Goal: Transaction & Acquisition: Purchase product/service

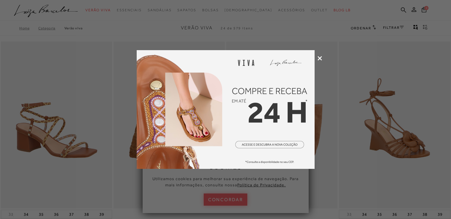
click at [318, 59] on icon at bounding box center [319, 58] width 4 height 4
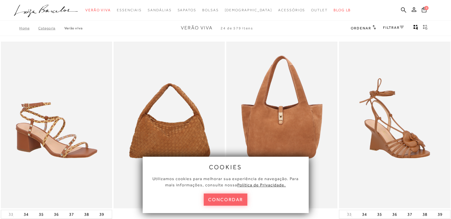
click at [413, 9] on icon at bounding box center [413, 9] width 5 height 5
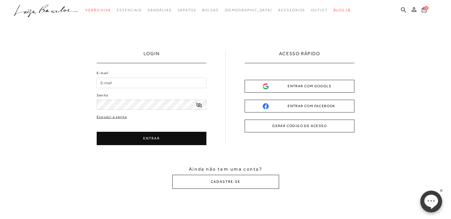
click at [228, 183] on button "CADASTRE-SE" at bounding box center [225, 182] width 107 height 14
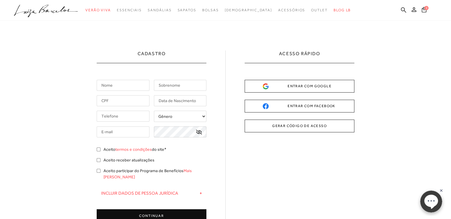
click at [132, 87] on input "text" at bounding box center [123, 85] width 53 height 11
type input "Viviane"
type input "Lacerda"
type input "[PHONE_NUMBER]"
click at [181, 87] on input "Lacerda" at bounding box center [180, 85] width 53 height 11
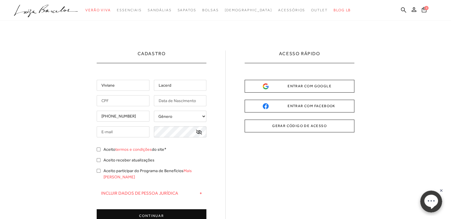
type input "Lacerda"
click at [121, 84] on input "Viviane" at bounding box center [123, 85] width 53 height 11
type input "Viviane"
click at [109, 97] on input "text" at bounding box center [123, 100] width 53 height 11
type input "221.344.628-84"
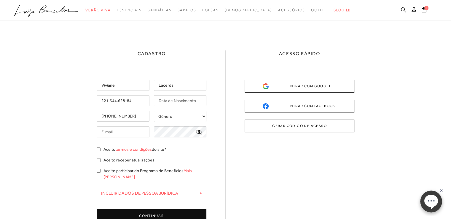
click at [157, 99] on input "text" at bounding box center [180, 100] width 53 height 11
type input "[DATE]"
click at [135, 113] on input "[PHONE_NUMBER]" at bounding box center [123, 116] width 53 height 11
drag, startPoint x: 135, startPoint y: 113, endPoint x: 79, endPoint y: 113, distance: 55.4
click at [79, 113] on div "Cadastro Viviane Lacerda 221.344.628-84 [DATE] [PHONE_NUMBER]" at bounding box center [225, 168] width 451 height 295
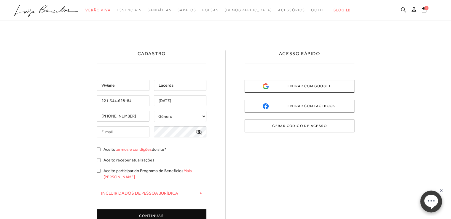
type input "[PHONE_NUMBER]"
click at [168, 117] on select "Gênero Feminino Masculino" at bounding box center [180, 116] width 53 height 11
select select
click at [154, 111] on select "Gênero Feminino Masculino" at bounding box center [180, 116] width 53 height 11
click at [135, 130] on input "text" at bounding box center [123, 131] width 53 height 11
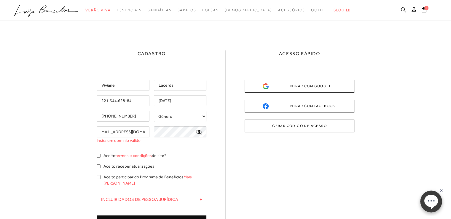
scroll to position [0, 9]
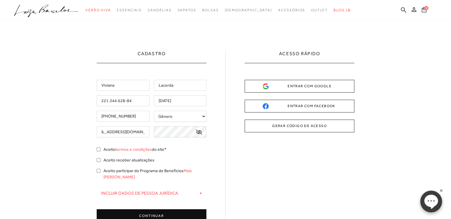
type input "[EMAIL_ADDRESS][DOMAIN_NAME]"
click at [98, 148] on input "Aceito termos e condições do site*" at bounding box center [99, 149] width 4 height 4
checkbox input "true"
click at [159, 209] on button "CONTINUAR" at bounding box center [152, 215] width 110 height 13
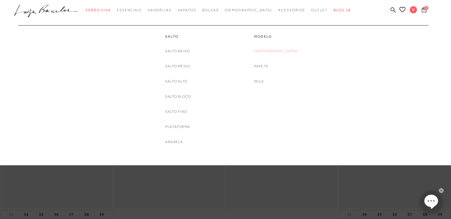
click at [273, 49] on link "[DEMOGRAPHIC_DATA]" at bounding box center [276, 51] width 44 height 6
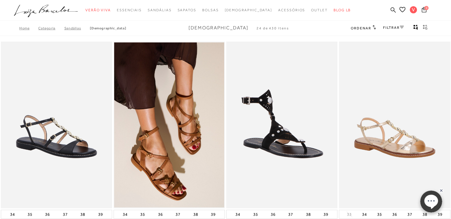
click at [391, 27] on link "FILTRAR" at bounding box center [393, 27] width 21 height 4
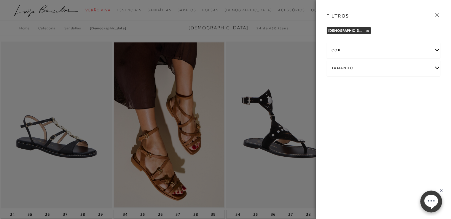
click at [436, 50] on div "cor" at bounding box center [383, 50] width 113 height 16
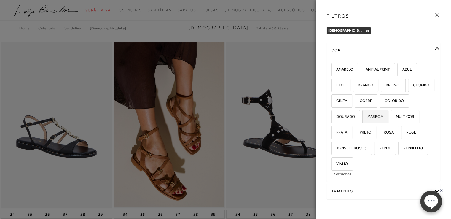
click at [383, 115] on span "MARROM" at bounding box center [373, 116] width 20 height 4
click at [367, 115] on input "MARROM" at bounding box center [364, 117] width 6 height 6
checkbox input "true"
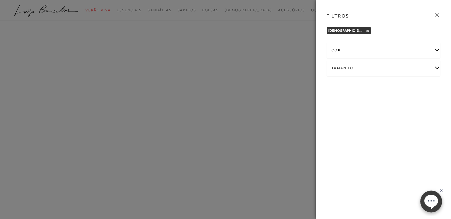
click at [437, 67] on div "Tamanho" at bounding box center [383, 68] width 113 height 16
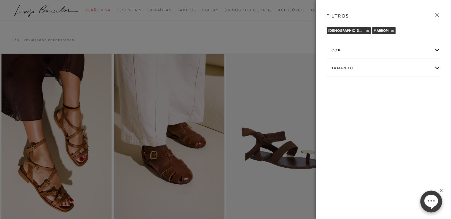
click at [435, 68] on div "Tamanho" at bounding box center [383, 68] width 113 height 16
click at [356, 101] on span "37" at bounding box center [352, 102] width 9 height 4
click at [353, 101] on input "37" at bounding box center [350, 104] width 6 height 6
checkbox input "true"
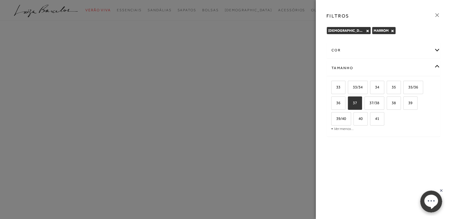
click at [282, 72] on div at bounding box center [225, 109] width 451 height 219
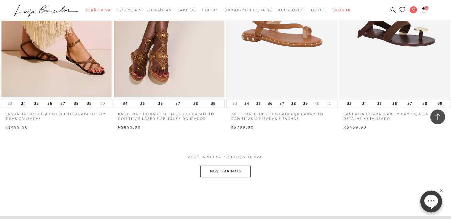
scroll to position [563, 0]
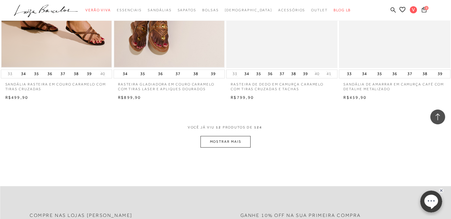
click at [230, 140] on button "MOSTRAR MAIS" at bounding box center [225, 142] width 50 height 12
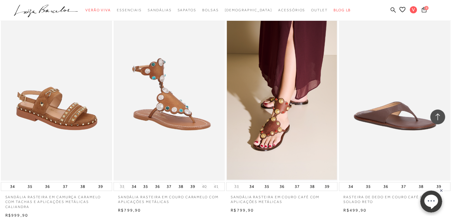
scroll to position [1126, 0]
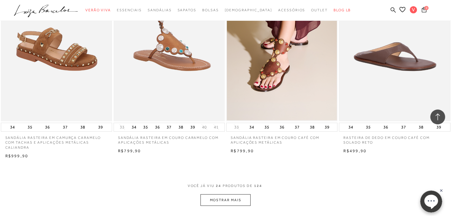
click at [397, 50] on img at bounding box center [394, 37] width 110 height 165
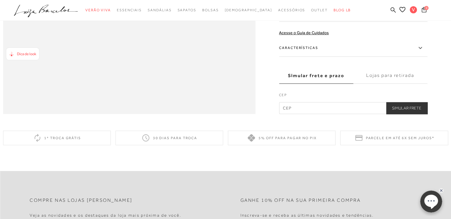
scroll to position [415, 0]
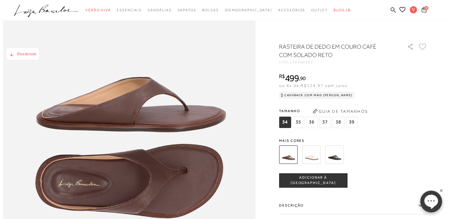
click at [358, 108] on button "Guia de Tamanhos" at bounding box center [339, 110] width 59 height 9
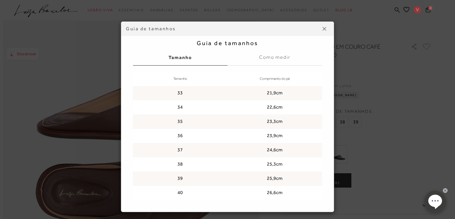
click at [324, 29] on button at bounding box center [324, 28] width 9 height 9
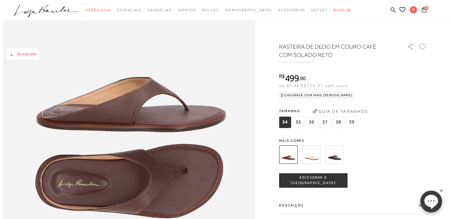
click at [29, 54] on span "Dica de look" at bounding box center [26, 54] width 19 height 4
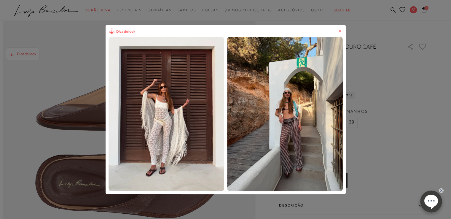
click at [343, 31] on icon at bounding box center [340, 31] width 6 height 6
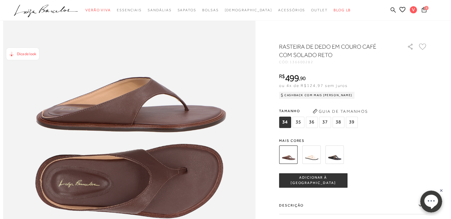
click at [325, 122] on span "37" at bounding box center [325, 121] width 12 height 11
click at [312, 182] on span "ADICIONAR À [GEOGRAPHIC_DATA]" at bounding box center [313, 180] width 68 height 10
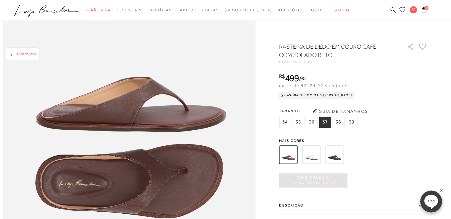
scroll to position [0, 0]
click at [314, 121] on span "36" at bounding box center [312, 121] width 12 height 11
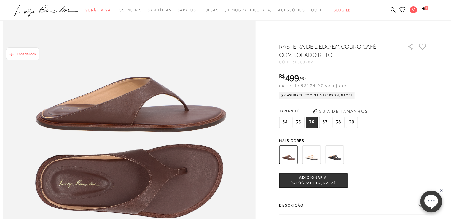
click at [314, 180] on span "ADICIONAR À [GEOGRAPHIC_DATA]" at bounding box center [313, 180] width 68 height 10
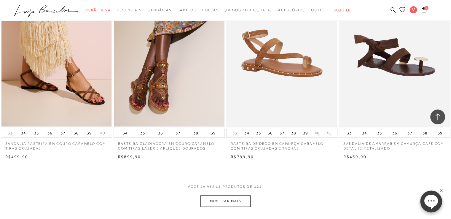
scroll to position [593, 0]
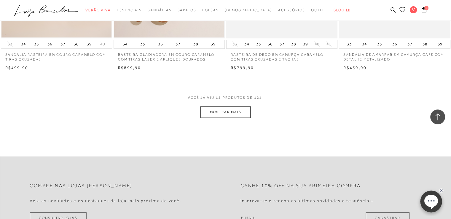
click at [247, 114] on button "MOSTRAR MAIS" at bounding box center [225, 112] width 50 height 12
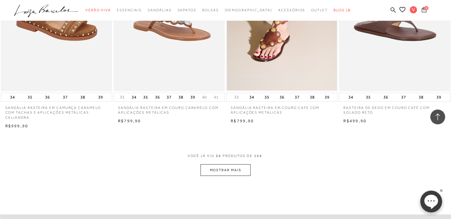
scroll to position [1215, 0]
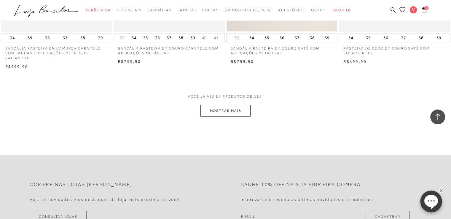
click at [235, 116] on button "MOSTRAR MAIS" at bounding box center [225, 111] width 50 height 12
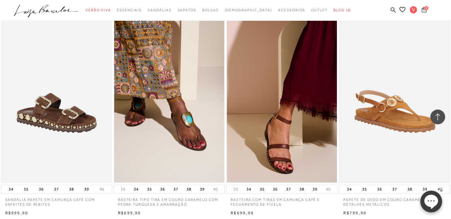
scroll to position [1304, 0]
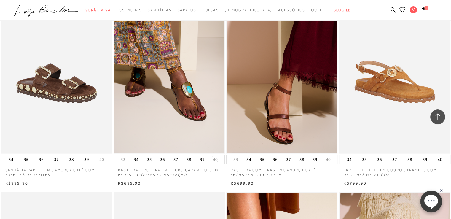
click at [268, 124] on img at bounding box center [282, 70] width 110 height 165
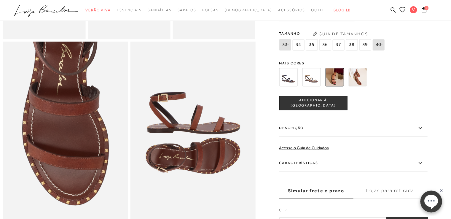
scroll to position [148, 0]
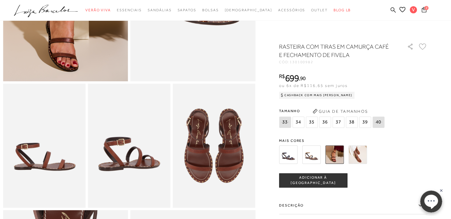
click at [315, 155] on img at bounding box center [311, 154] width 18 height 18
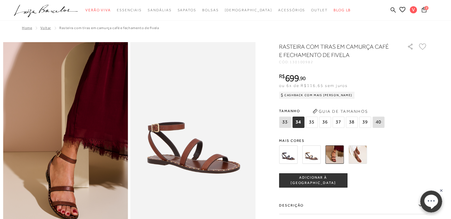
click at [357, 158] on div "RASTEIRA COM TIRAS EM CAMURÇA CAFÉ E FECHAMENTO DE FIVELA CÓD: 130100982 × É ne…" at bounding box center [353, 174] width 148 height 264
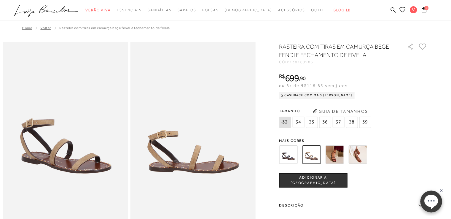
click at [360, 151] on img at bounding box center [357, 154] width 18 height 18
click at [360, 152] on img at bounding box center [357, 154] width 18 height 18
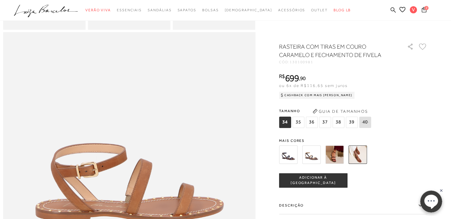
scroll to position [267, 0]
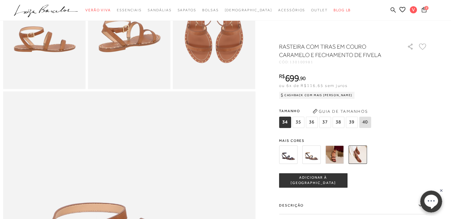
click at [324, 122] on span "37" at bounding box center [325, 121] width 12 height 11
click at [316, 182] on span "ADICIONAR À [GEOGRAPHIC_DATA]" at bounding box center [313, 180] width 68 height 10
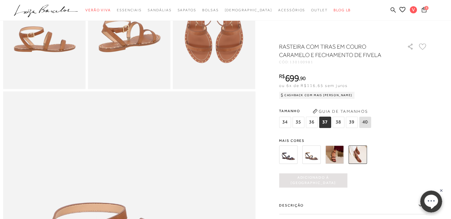
scroll to position [0, 0]
click at [340, 157] on img at bounding box center [334, 154] width 18 height 18
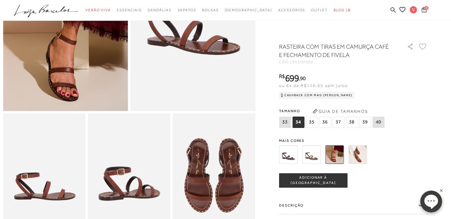
scroll to position [148, 0]
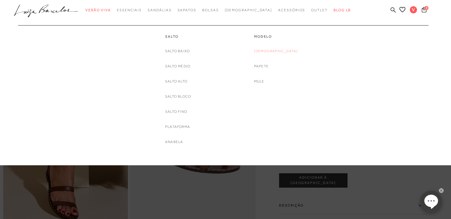
click at [277, 52] on link "[DEMOGRAPHIC_DATA]" at bounding box center [276, 51] width 44 height 6
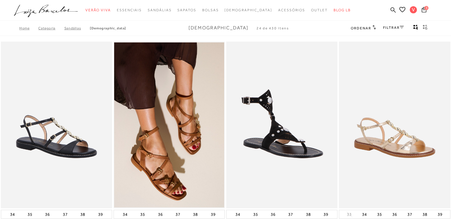
click at [389, 27] on link "FILTRAR" at bounding box center [393, 27] width 21 height 4
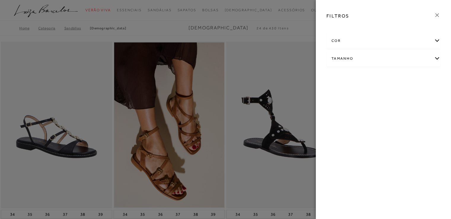
click at [435, 15] on icon at bounding box center [437, 15] width 7 height 7
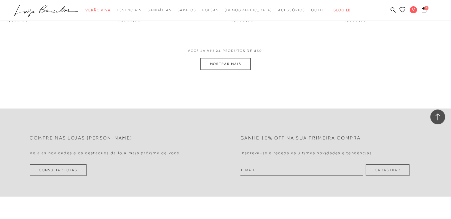
scroll to position [1274, 0]
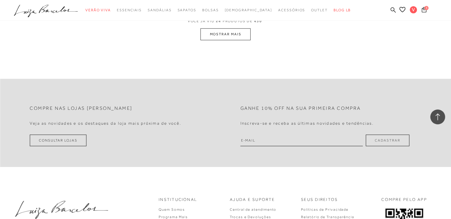
click at [223, 37] on button "MOSTRAR MAIS" at bounding box center [225, 34] width 50 height 12
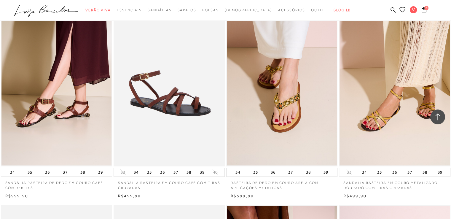
scroll to position [2511, 0]
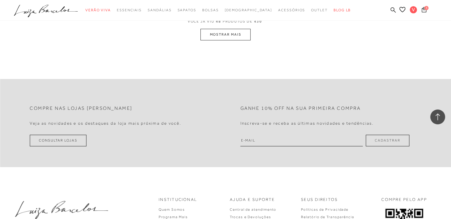
click at [234, 36] on button "MOSTRAR MAIS" at bounding box center [225, 35] width 50 height 12
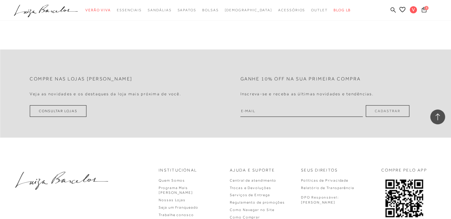
click at [263, 113] on input "email" at bounding box center [301, 111] width 122 height 12
type input "[EMAIL_ADDRESS][DOMAIN_NAME]"
click at [379, 103] on form "Ganhe 10% off na sua primeira compra Inscreva-se e receba as últimas novidades …" at bounding box center [325, 93] width 199 height 47
click at [390, 112] on button "Cadastrar" at bounding box center [387, 111] width 44 height 12
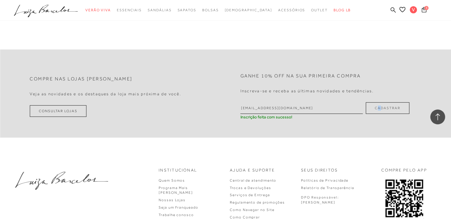
scroll to position [3684, 0]
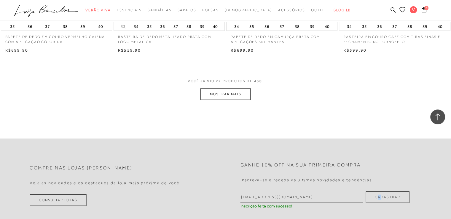
click at [216, 94] on button "MOSTRAR MAIS" at bounding box center [225, 94] width 50 height 12
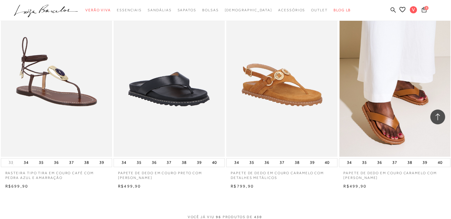
scroll to position [4810, 0]
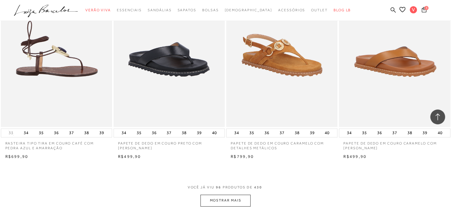
click at [60, 55] on img at bounding box center [56, 43] width 111 height 167
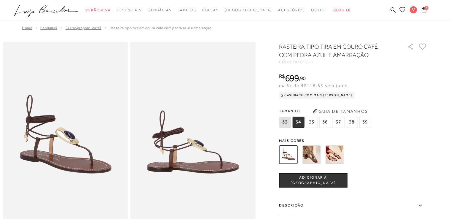
click at [426, 9] on span "3" at bounding box center [426, 8] width 4 height 4
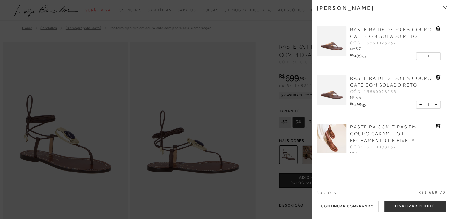
click at [370, 127] on span "RASTEIRA COM TIRAS EM COURO CARAMELO E FECHAMENTO DE FIVELA" at bounding box center [383, 133] width 66 height 19
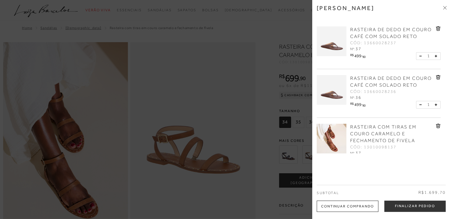
click at [293, 155] on div at bounding box center [225, 109] width 451 height 219
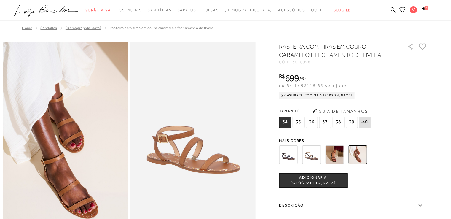
click at [316, 156] on img at bounding box center [311, 154] width 18 height 18
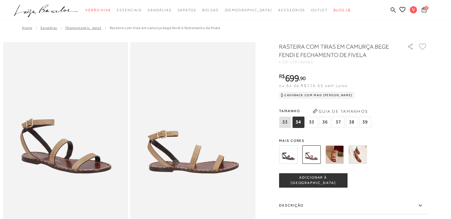
click at [339, 121] on span "37" at bounding box center [338, 121] width 12 height 11
click at [319, 182] on span "ADICIONAR À [GEOGRAPHIC_DATA]" at bounding box center [313, 180] width 68 height 10
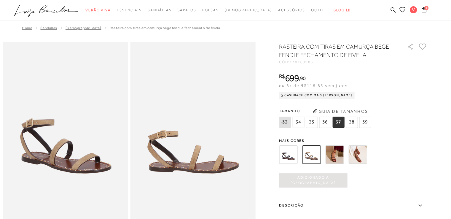
click at [426, 11] on icon at bounding box center [423, 10] width 5 height 6
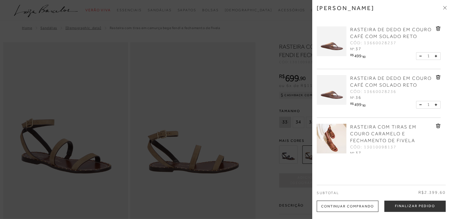
scroll to position [59, 0]
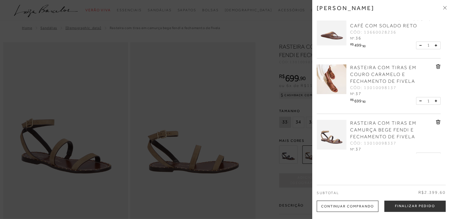
click at [438, 67] on icon at bounding box center [438, 66] width 1 height 2
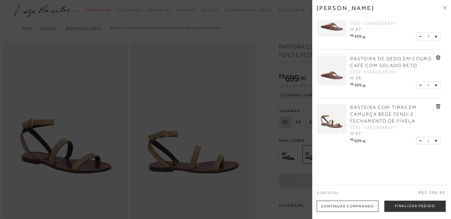
scroll to position [20, 0]
click at [436, 56] on icon at bounding box center [438, 57] width 5 height 4
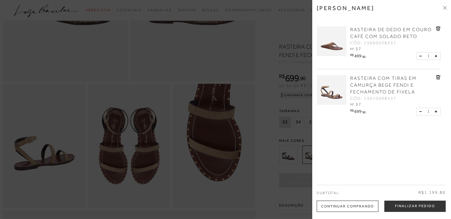
scroll to position [178, 0]
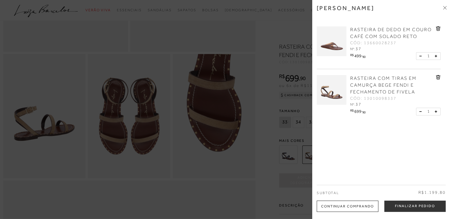
click at [444, 9] on icon at bounding box center [445, 8] width 4 height 4
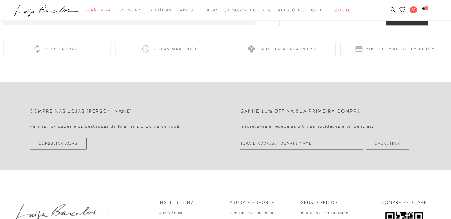
scroll to position [741, 0]
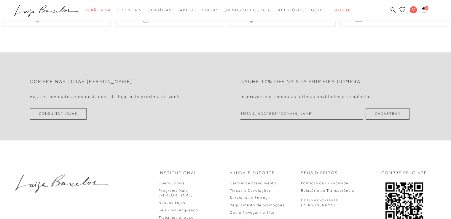
click at [382, 119] on button "Cadastrar" at bounding box center [387, 114] width 44 height 12
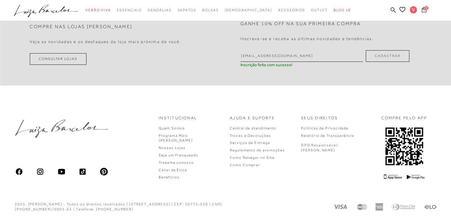
scroll to position [807, 0]
click at [186, 145] on link "Nossas Lojas" at bounding box center [172, 147] width 27 height 4
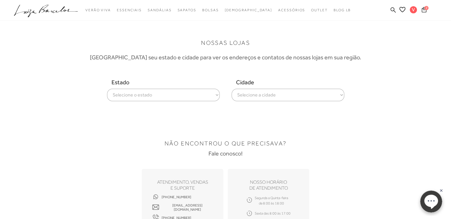
click at [191, 92] on select "Selecione o estado Alagoas Amazonas Bahia Ceará Distrito Federal Espírito Santo…" at bounding box center [163, 95] width 113 height 12
select select
click at [107, 89] on select "Selecione o estado Alagoas Amazonas Bahia Ceará Distrito Federal Espírito Santo…" at bounding box center [163, 95] width 113 height 12
click at [294, 91] on select "Selecione a cidade ver todas Americana Araraquara Barueri Bauru Campinas Presid…" at bounding box center [287, 95] width 113 height 12
select select "[GEOGRAPHIC_DATA]"
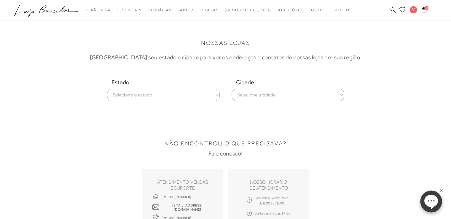
click at [231, 89] on select "Selecione a cidade ver todas Americana Araraquara Barueri Bauru Campinas Presid…" at bounding box center [287, 95] width 113 height 12
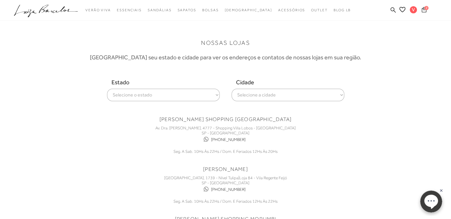
click at [425, 12] on icon at bounding box center [423, 9] width 5 height 5
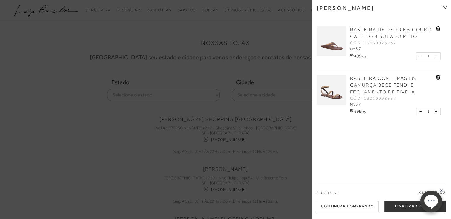
click at [290, 47] on div at bounding box center [225, 109] width 451 height 219
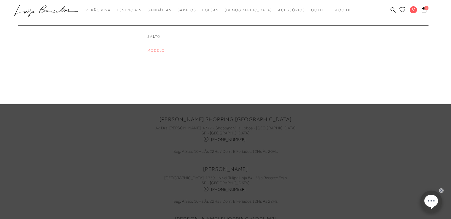
click at [165, 50] on link "Modelo" at bounding box center [170, 50] width 47 height 5
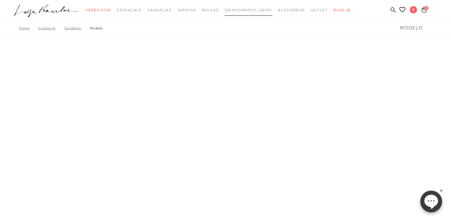
click at [247, 10] on span "[DEMOGRAPHIC_DATA]" at bounding box center [248, 10] width 48 height 4
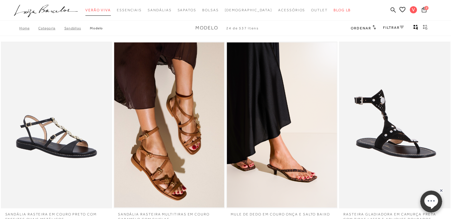
click at [105, 7] on link "Verão Viva" at bounding box center [97, 10] width 25 height 11
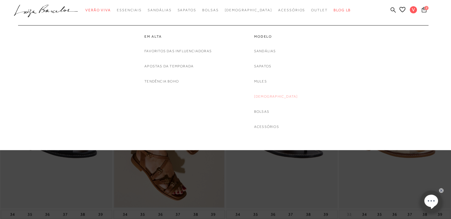
click at [278, 96] on link "[DEMOGRAPHIC_DATA]" at bounding box center [276, 96] width 44 height 6
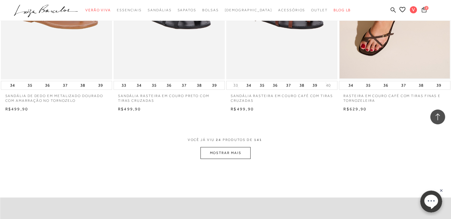
scroll to position [1096, 0]
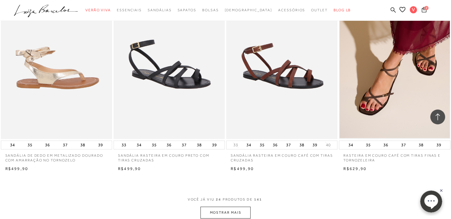
click at [46, 80] on img at bounding box center [56, 55] width 111 height 167
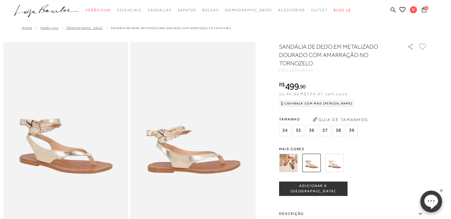
click at [311, 161] on img at bounding box center [311, 162] width 18 height 18
click at [335, 164] on img at bounding box center [334, 162] width 18 height 18
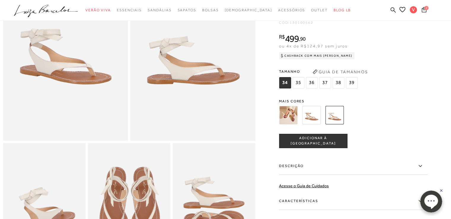
scroll to position [148, 0]
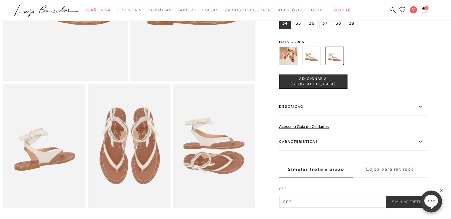
click at [293, 63] on img at bounding box center [288, 56] width 18 height 18
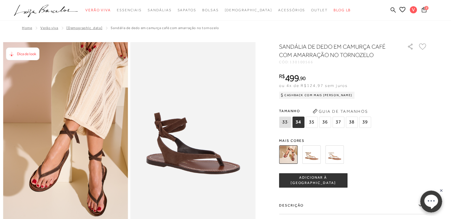
click at [338, 122] on span "37" at bounding box center [338, 121] width 12 height 11
click at [313, 182] on span "ADICIONAR À [GEOGRAPHIC_DATA]" at bounding box center [313, 180] width 68 height 10
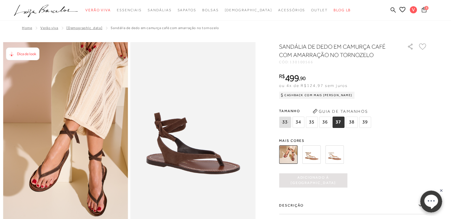
click at [422, 11] on icon at bounding box center [423, 9] width 5 height 6
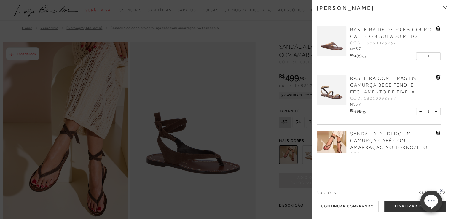
click at [177, 145] on div at bounding box center [225, 109] width 451 height 219
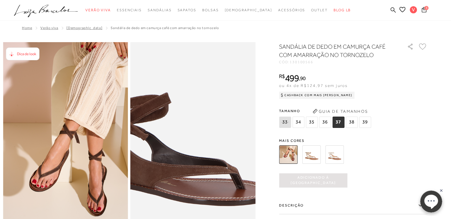
scroll to position [30, 0]
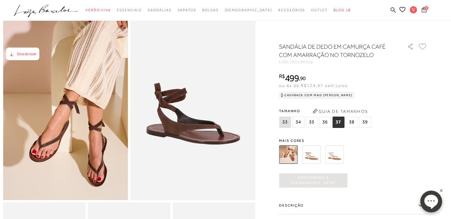
click at [27, 55] on span "Dica de look" at bounding box center [26, 54] width 19 height 4
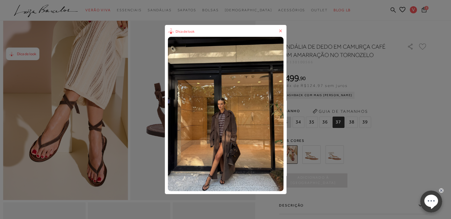
click at [282, 31] on icon at bounding box center [280, 31] width 3 height 3
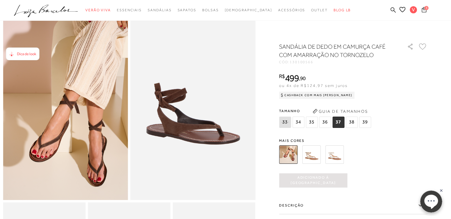
click at [424, 11] on icon at bounding box center [423, 9] width 5 height 7
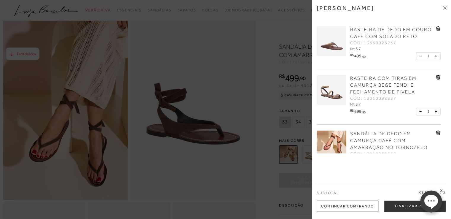
click at [364, 80] on span "RASTEIRA COM TIRAS EM CAMURÇA BEGE FENDI E FECHAMENTO DE FIVELA" at bounding box center [383, 85] width 66 height 19
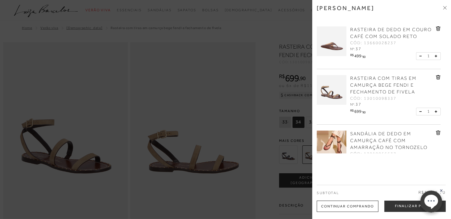
click at [307, 153] on div at bounding box center [225, 109] width 451 height 219
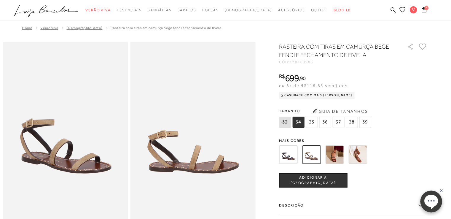
click at [335, 156] on img at bounding box center [334, 154] width 18 height 18
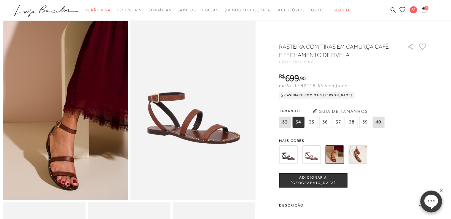
click at [426, 11] on icon at bounding box center [423, 9] width 5 height 5
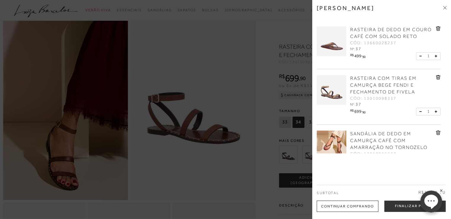
click at [331, 92] on img at bounding box center [331, 90] width 30 height 30
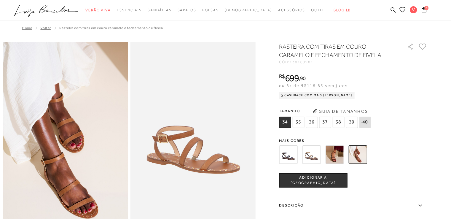
scroll to position [30, 0]
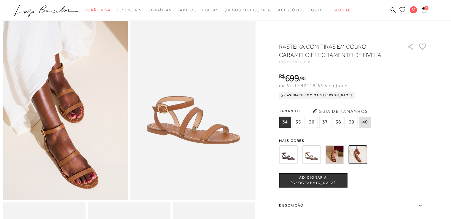
click at [310, 152] on img at bounding box center [311, 154] width 18 height 18
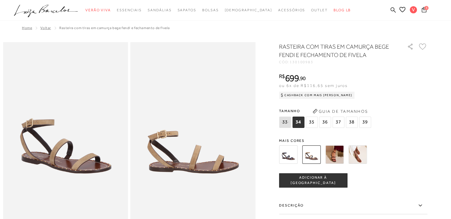
click at [338, 152] on img at bounding box center [334, 154] width 18 height 18
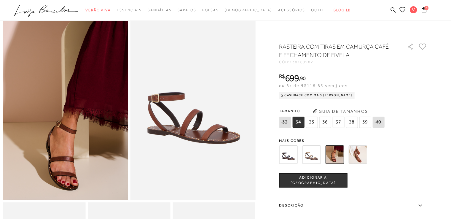
click at [315, 156] on img at bounding box center [311, 154] width 18 height 18
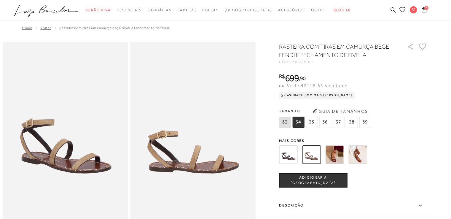
click at [425, 12] on icon at bounding box center [423, 9] width 5 height 5
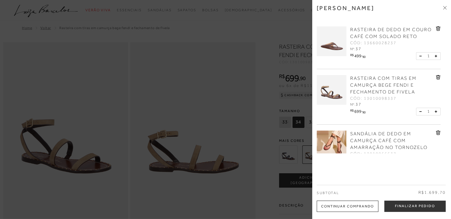
click at [365, 136] on span "SANDÁLIA DE DEDO EM CAMURÇA CAFÉ COM AMARRAÇÃO NO TORNOZELO" at bounding box center [388, 140] width 77 height 19
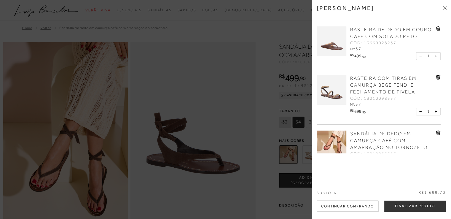
scroll to position [59, 0]
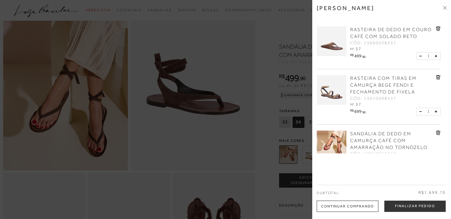
click at [235, 141] on div at bounding box center [225, 109] width 451 height 219
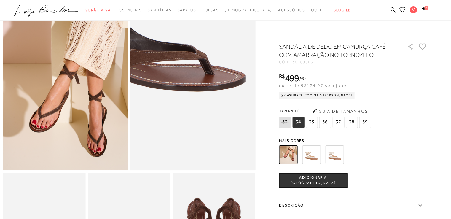
scroll to position [0, 0]
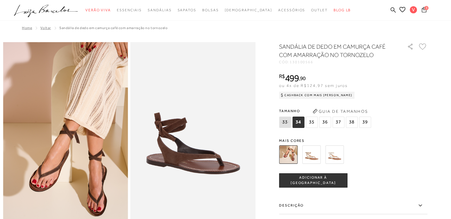
click at [426, 8] on span "3" at bounding box center [426, 8] width 4 height 4
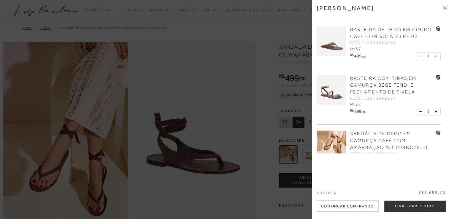
click at [368, 32] on link "RASTEIRA DE DEDO EM COURO CAFÉ COM SOLADO RETO" at bounding box center [392, 33] width 84 height 14
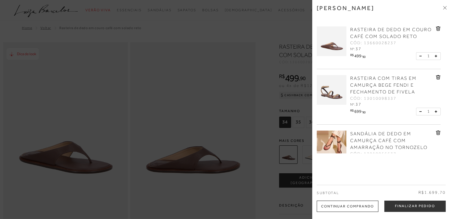
click at [237, 118] on div at bounding box center [225, 109] width 451 height 219
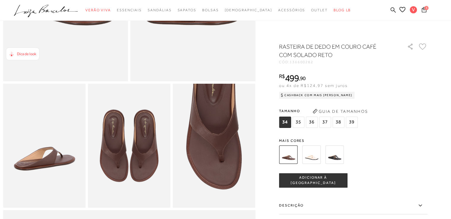
scroll to position [178, 0]
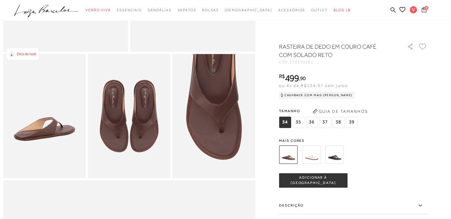
click at [424, 11] on icon at bounding box center [423, 10] width 5 height 6
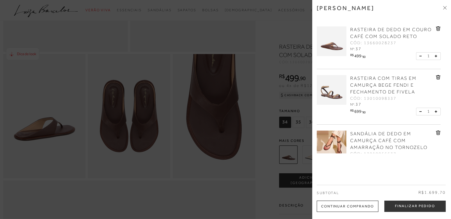
click at [278, 26] on div at bounding box center [225, 109] width 451 height 219
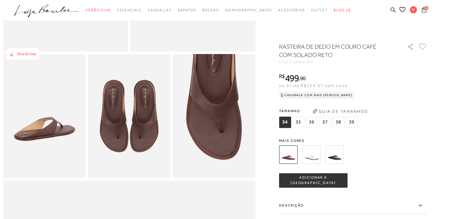
click at [423, 12] on icon at bounding box center [423, 9] width 5 height 5
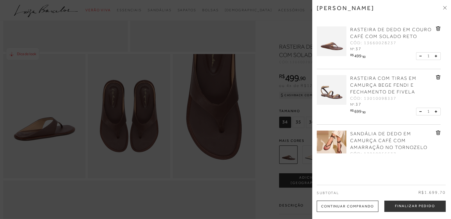
click at [369, 135] on span "SANDÁLIA DE DEDO EM CAMURÇA CAFÉ COM AMARRAÇÃO NO TORNOZELO" at bounding box center [388, 140] width 77 height 19
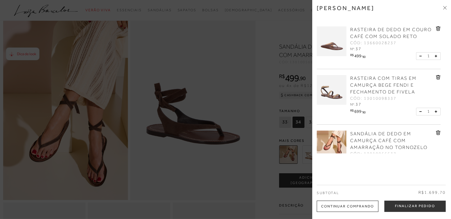
click at [371, 168] on div "Minha sacola RASTEIRA DE DEDO EM COURO CAFÉ COM SOLADO RETO CÓD: 13660028237 Nº…" at bounding box center [381, 109] width 139 height 219
click at [234, 153] on div at bounding box center [225, 109] width 451 height 219
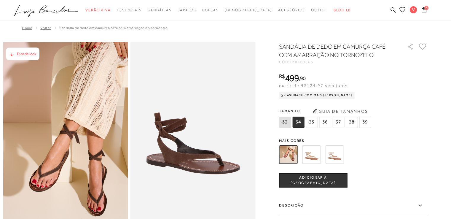
click at [425, 9] on span "3" at bounding box center [426, 8] width 4 height 4
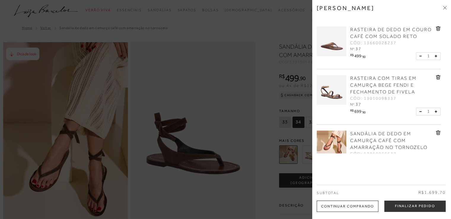
click at [367, 28] on span "RASTEIRA DE DEDO EM COURO CAFÉ COM SOLADO RETO" at bounding box center [390, 33] width 81 height 12
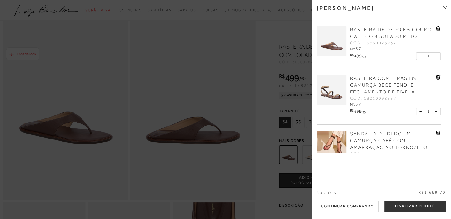
click at [366, 77] on span "RASTEIRA COM TIRAS EM CAMURÇA BEGE FENDI E FECHAMENTO DE FIVELA" at bounding box center [383, 85] width 66 height 19
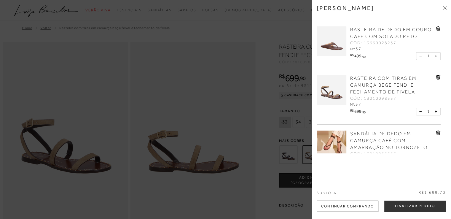
click at [223, 147] on div at bounding box center [225, 109] width 451 height 219
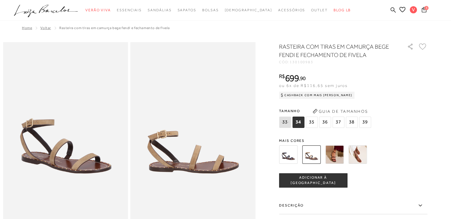
click at [340, 157] on img at bounding box center [334, 154] width 18 height 18
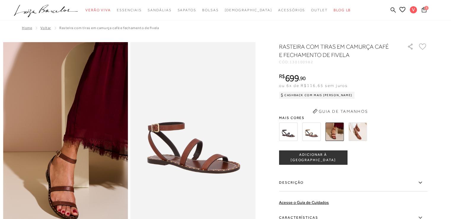
scroll to position [30, 0]
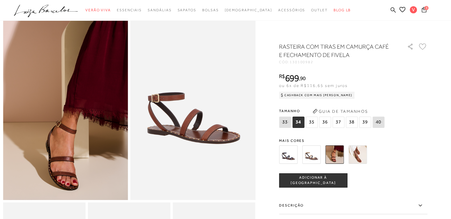
click at [310, 154] on img at bounding box center [311, 154] width 18 height 18
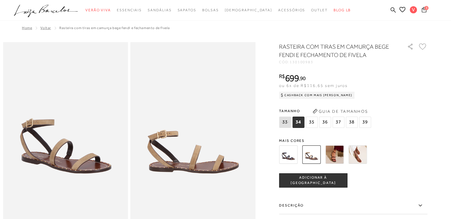
click at [423, 12] on icon at bounding box center [423, 9] width 5 height 5
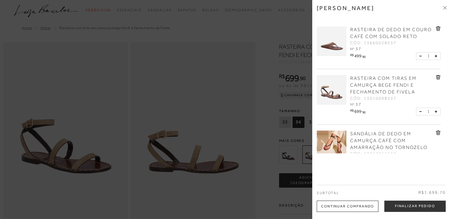
click at [438, 29] on icon at bounding box center [438, 29] width 1 height 2
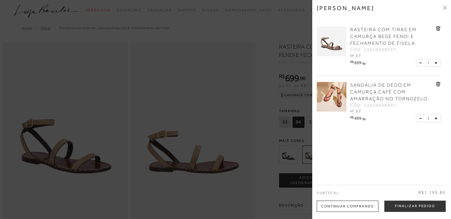
click at [438, 28] on icon at bounding box center [438, 29] width 1 height 2
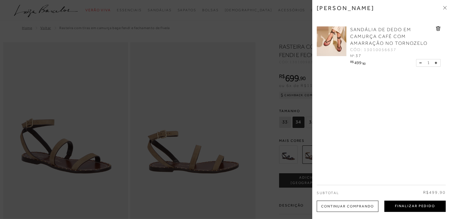
click at [412, 204] on button "Finalizar Pedido" at bounding box center [414, 205] width 61 height 11
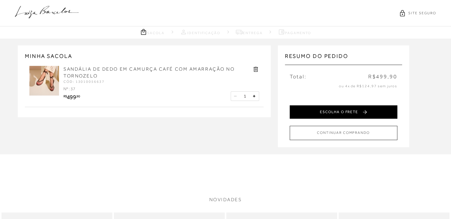
click at [344, 109] on button "ESCOLHA O FRETE" at bounding box center [344, 111] width 108 height 13
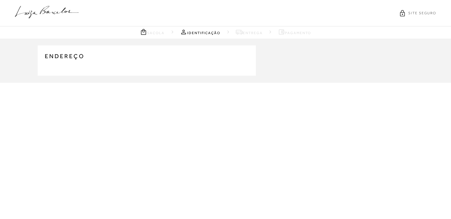
type input "[PHONE_NUMBER]"
